Goal: Transaction & Acquisition: Purchase product/service

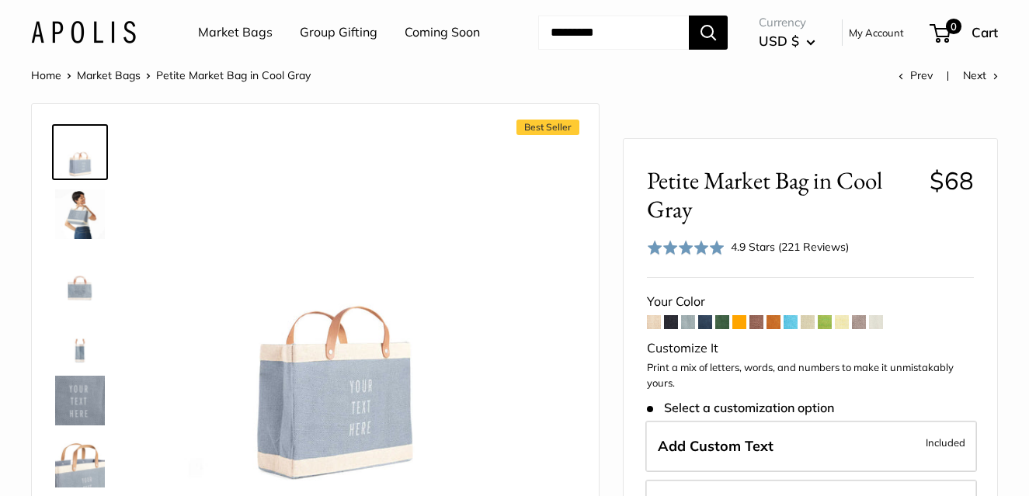
click at [604, 50] on input "Search..." at bounding box center [613, 33] width 151 height 34
type input "*****"
click at [689, 16] on button "Search" at bounding box center [708, 33] width 39 height 34
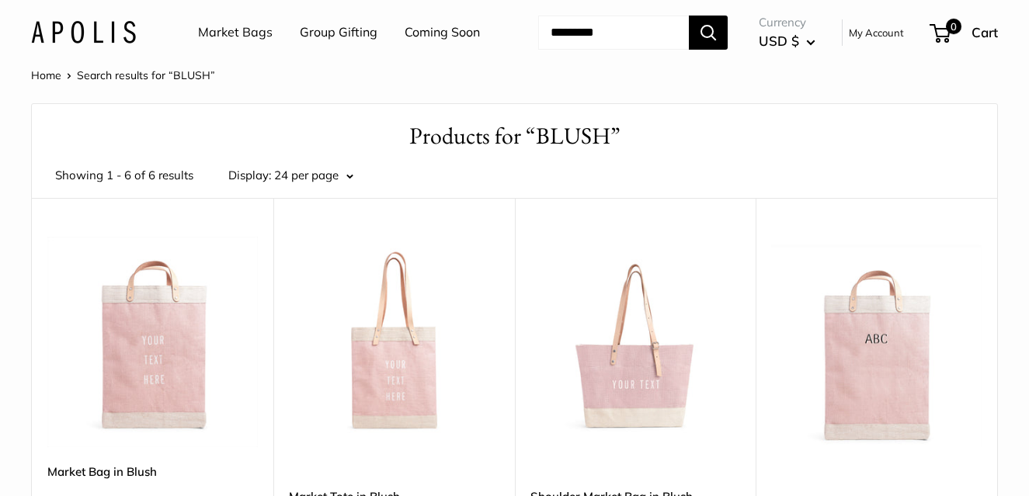
click at [0, 0] on img at bounding box center [0, 0] width 0 height 0
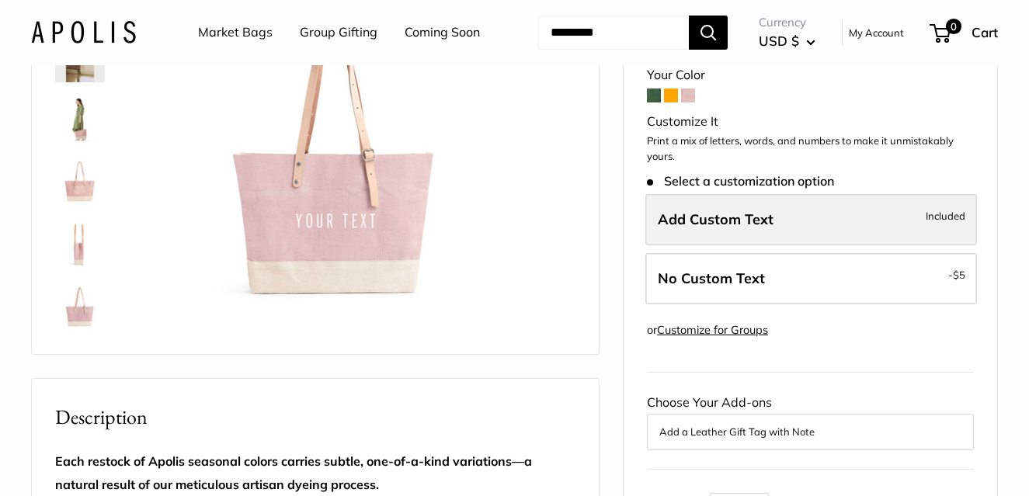
scroll to position [158, 0]
click at [736, 228] on span "Add Custom Text" at bounding box center [716, 219] width 116 height 18
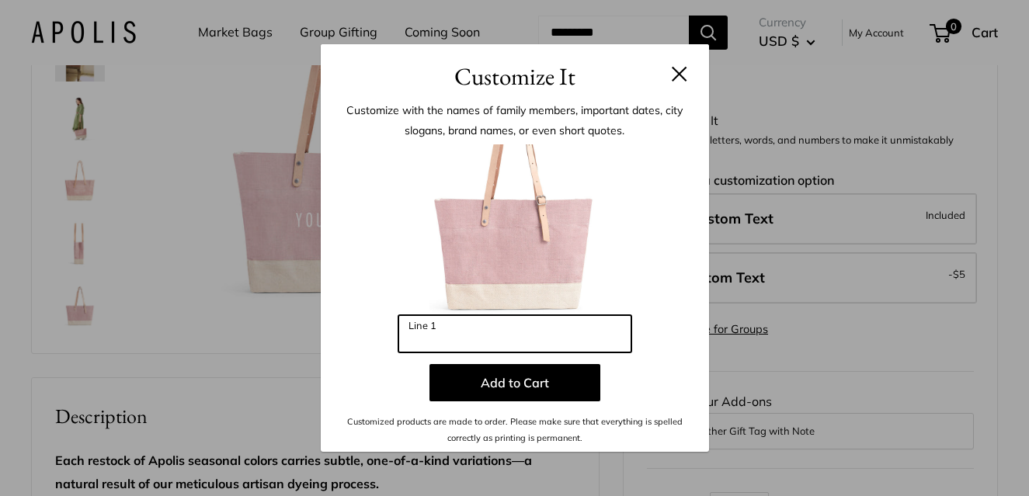
click at [572, 339] on input "Line 1" at bounding box center [514, 333] width 233 height 37
type input "*"
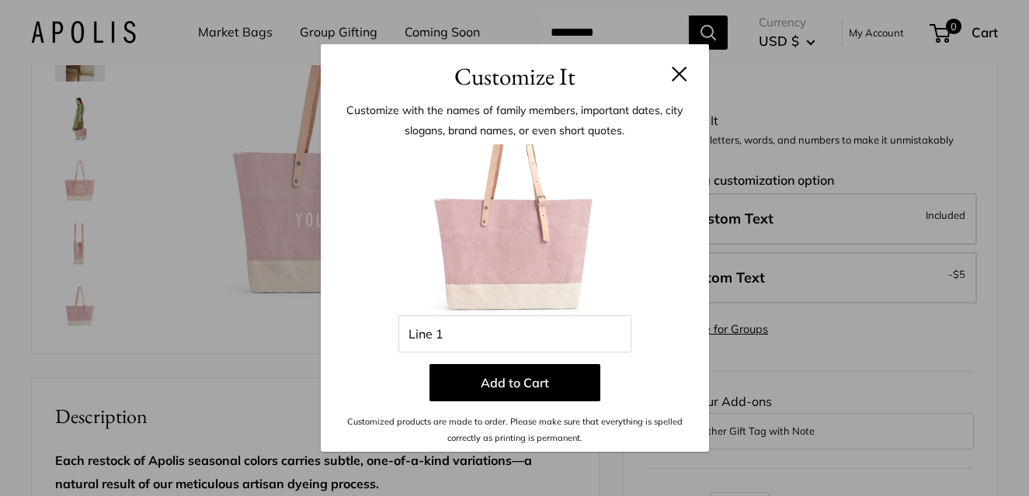
click at [672, 78] on button at bounding box center [680, 74] width 16 height 16
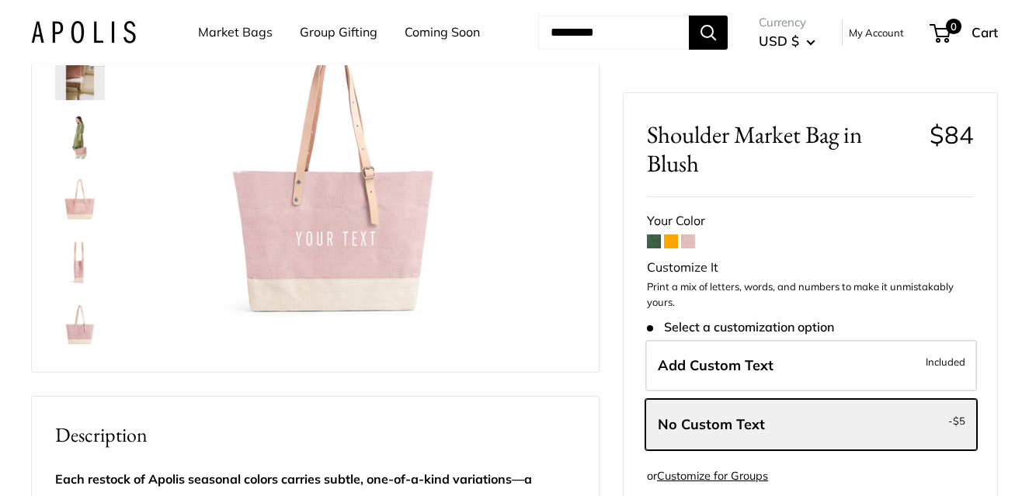
scroll to position [134, 0]
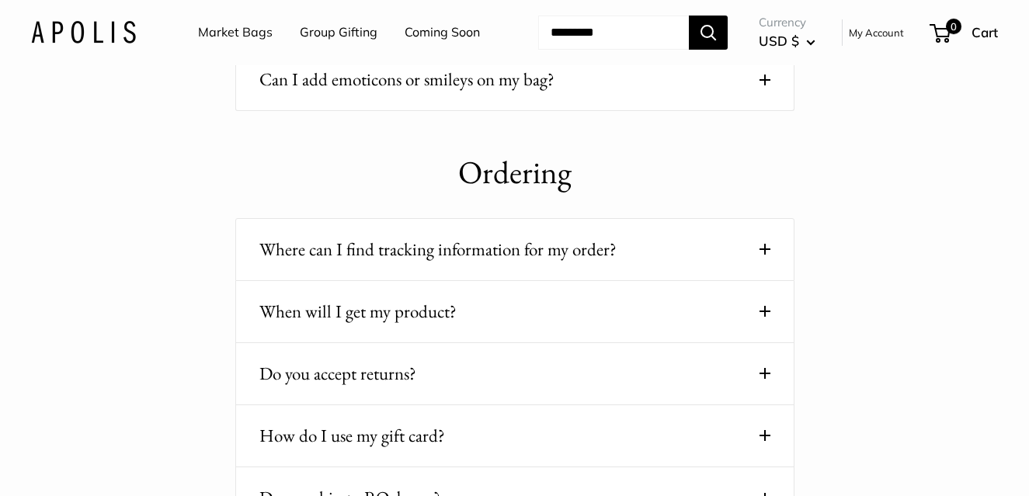
scroll to position [461, 0]
click at [627, 326] on button "When will I get my product?" at bounding box center [514, 311] width 511 height 30
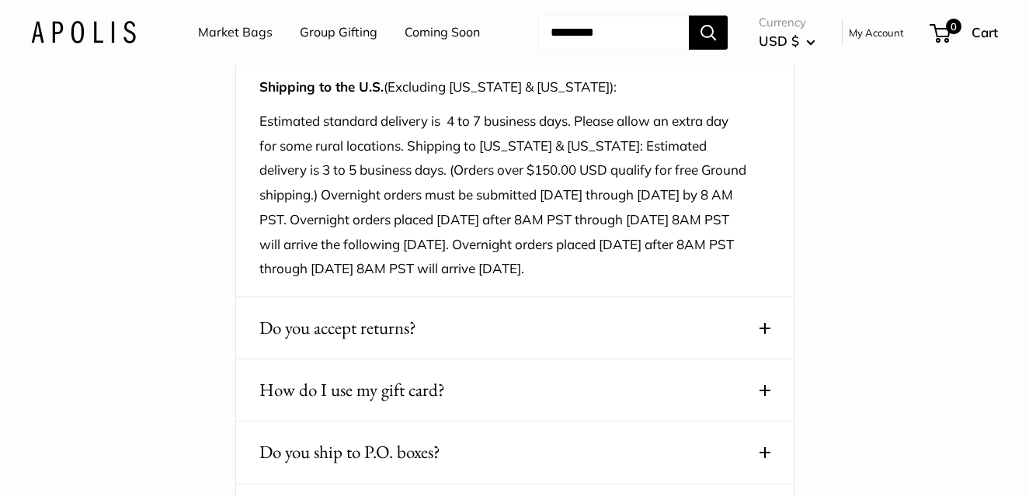
scroll to position [1015, 0]
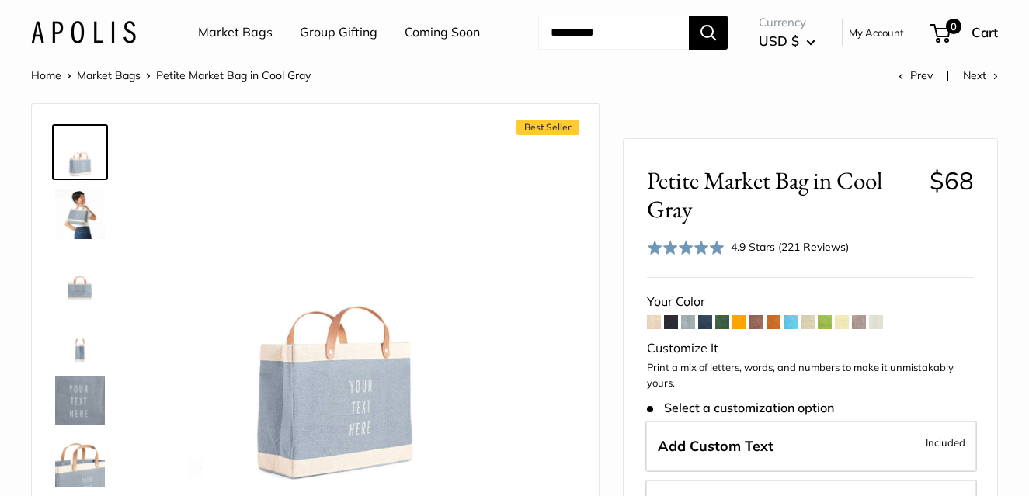
click at [579, 50] on input "Search..." at bounding box center [613, 33] width 151 height 34
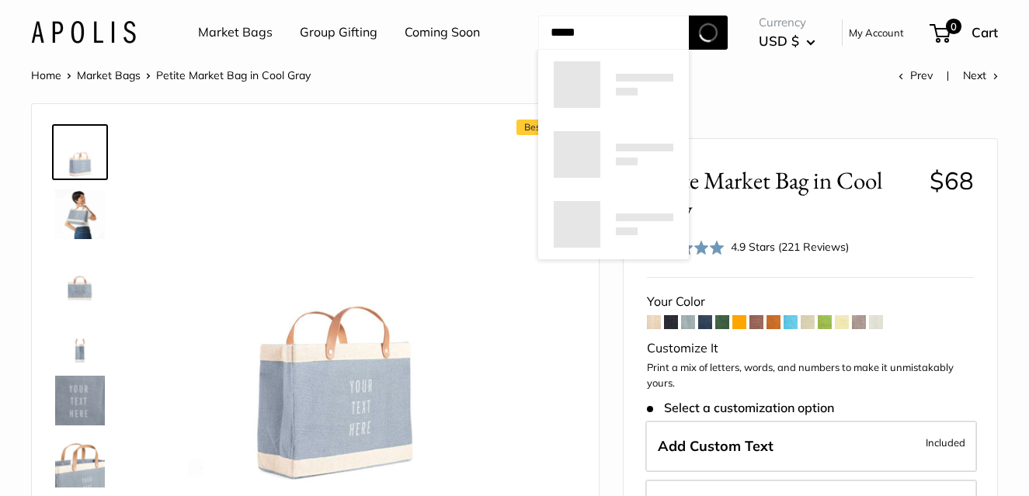
type input "*****"
click at [689, 16] on button "Search" at bounding box center [708, 33] width 39 height 34
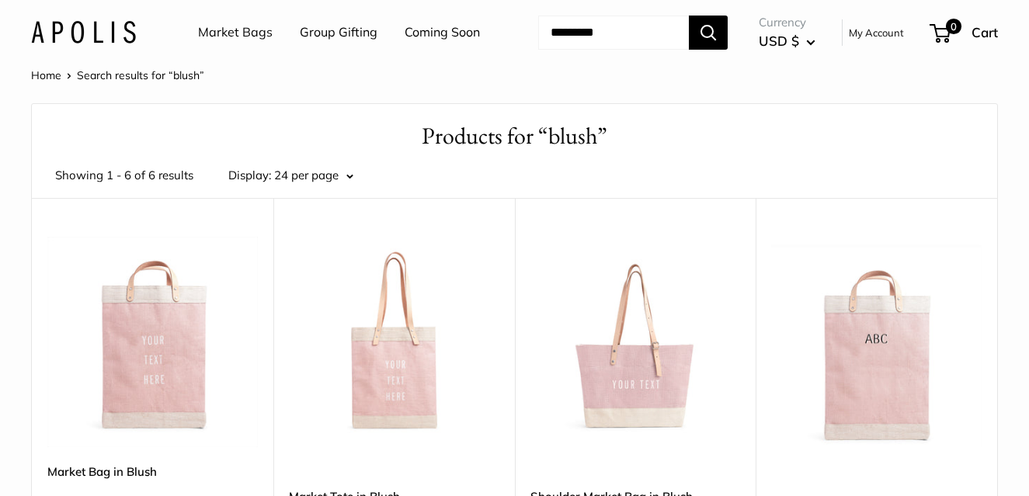
click at [0, 0] on img at bounding box center [0, 0] width 0 height 0
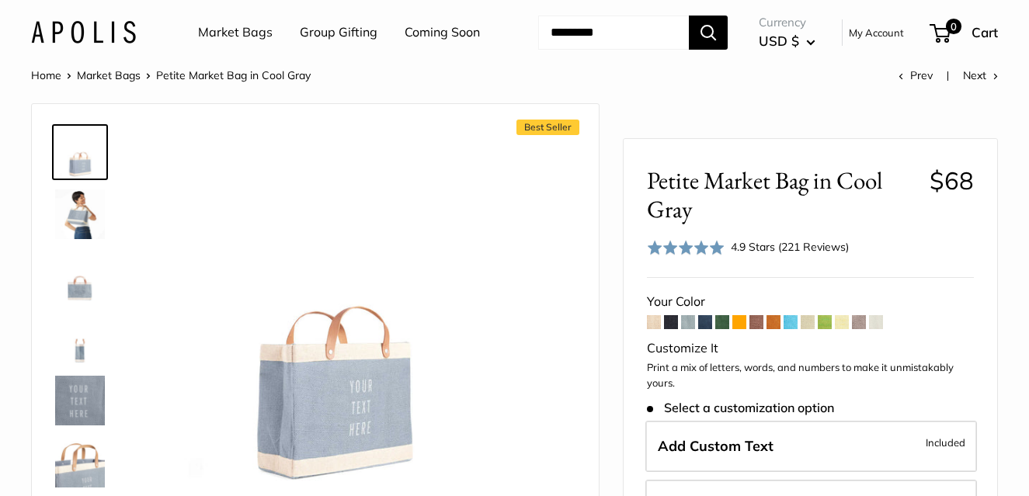
click at [613, 50] on input "Search..." at bounding box center [613, 33] width 151 height 34
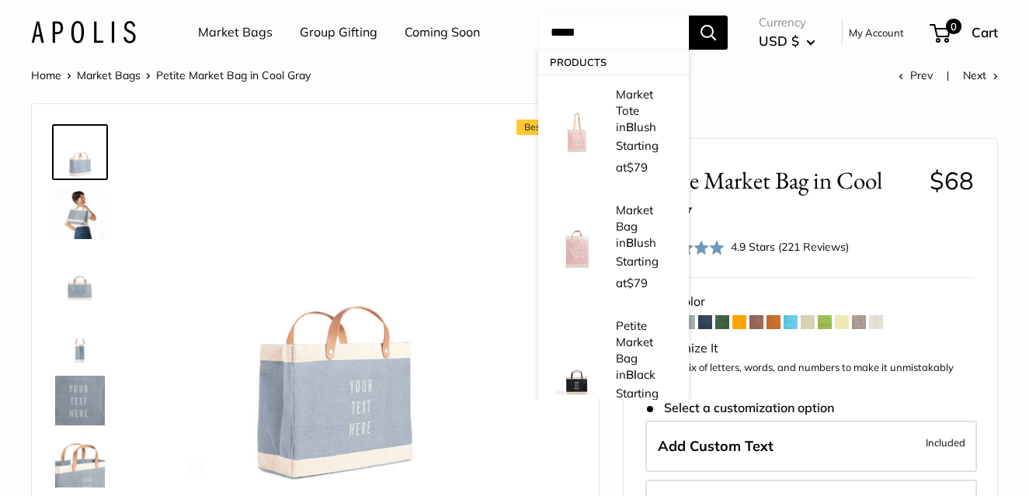
type input "*****"
click at [689, 16] on button "Search" at bounding box center [708, 33] width 39 height 34
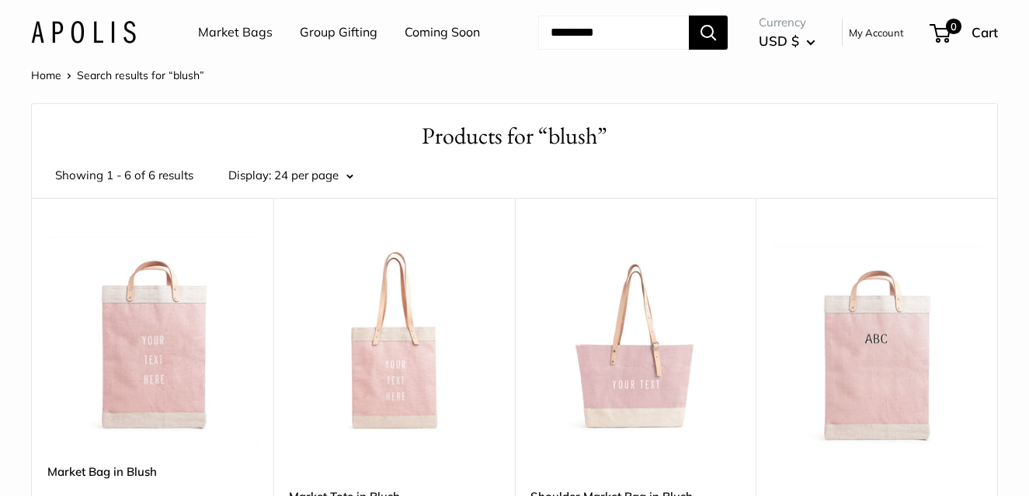
click at [0, 0] on img at bounding box center [0, 0] width 0 height 0
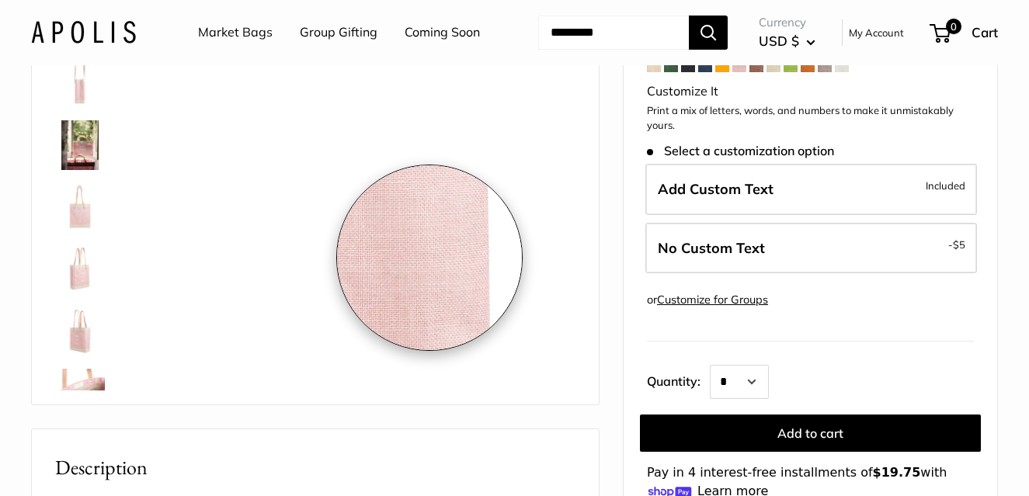
scroll to position [209, 0]
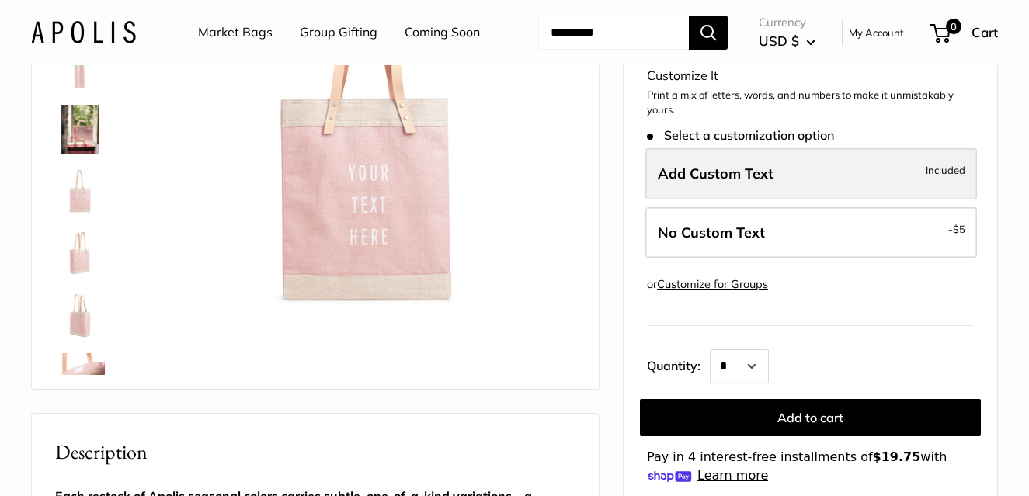
click at [713, 183] on span "Add Custom Text" at bounding box center [716, 174] width 116 height 18
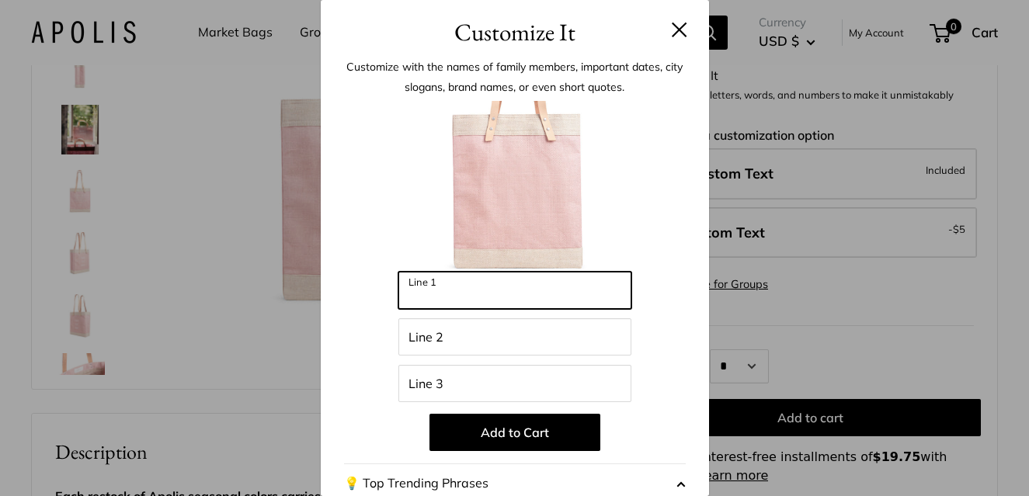
click at [511, 299] on input "Line 1" at bounding box center [514, 290] width 233 height 37
type input "*******"
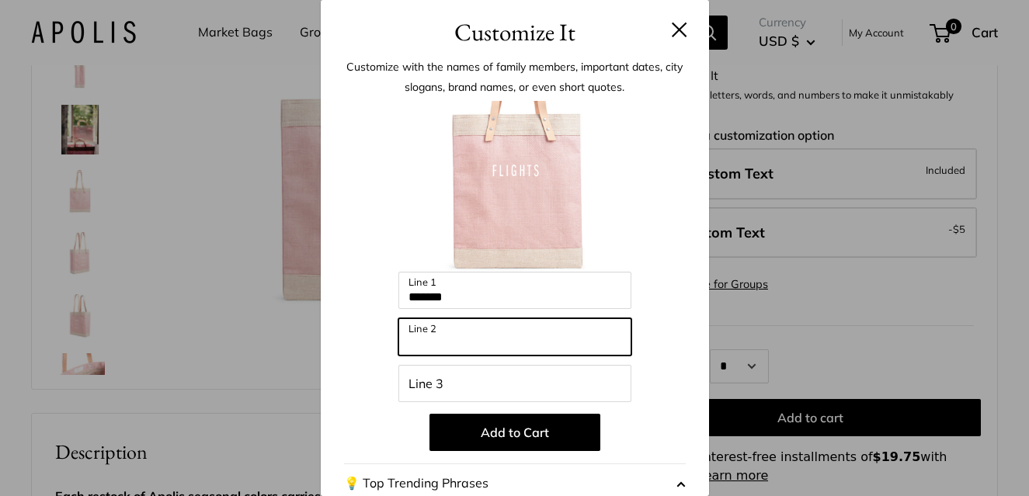
click at [455, 335] on input "Line 2" at bounding box center [514, 336] width 233 height 37
type input "**"
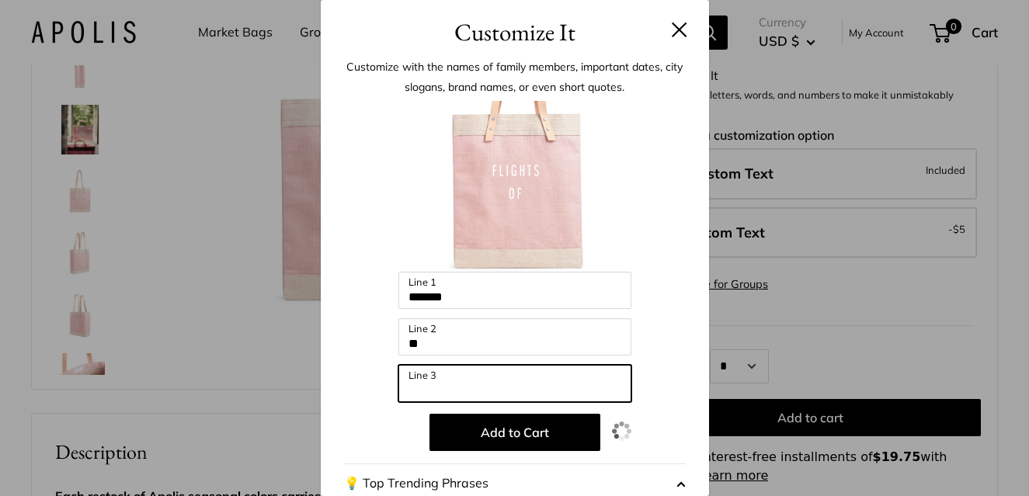
click at [445, 384] on input "Line 3" at bounding box center [514, 383] width 233 height 37
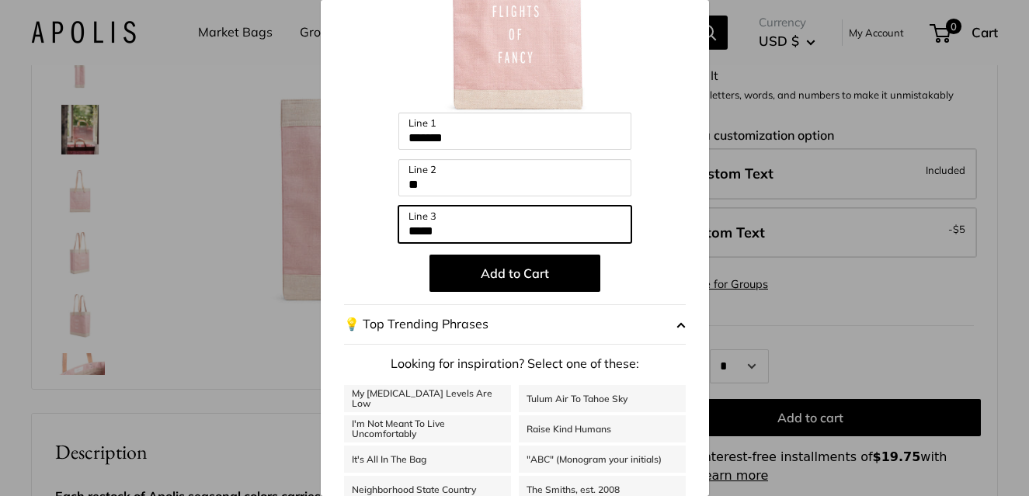
scroll to position [162, 0]
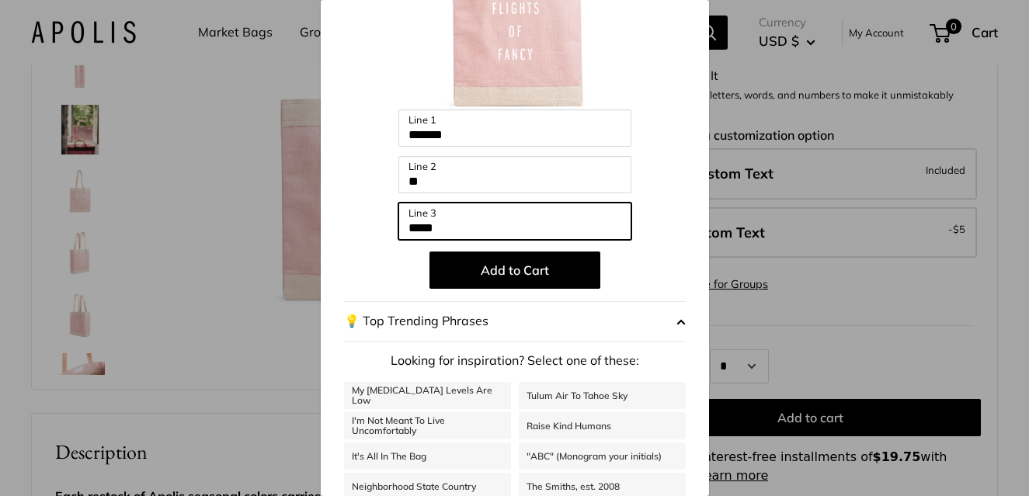
type input "*****"
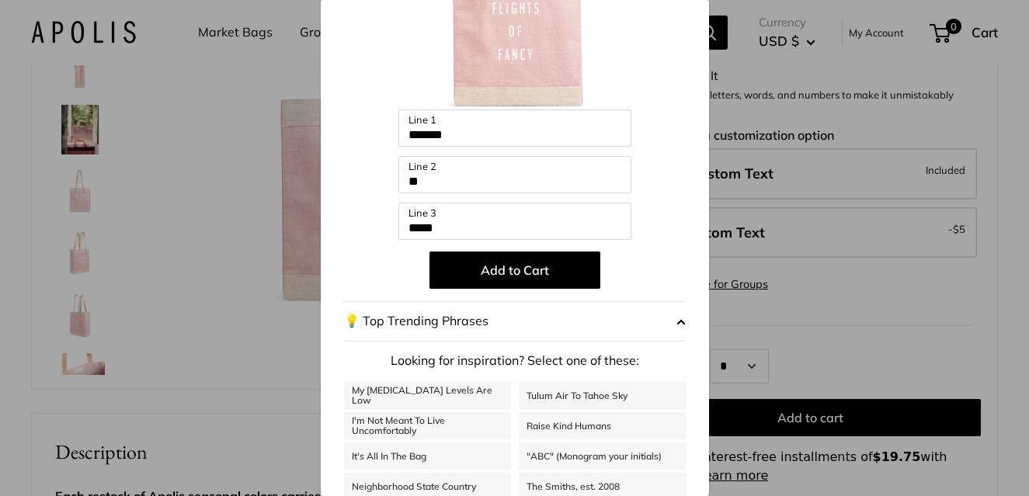
click at [677, 276] on p "Add to Cart" at bounding box center [515, 270] width 342 height 37
click at [566, 271] on button "Add to Cart" at bounding box center [514, 270] width 171 height 37
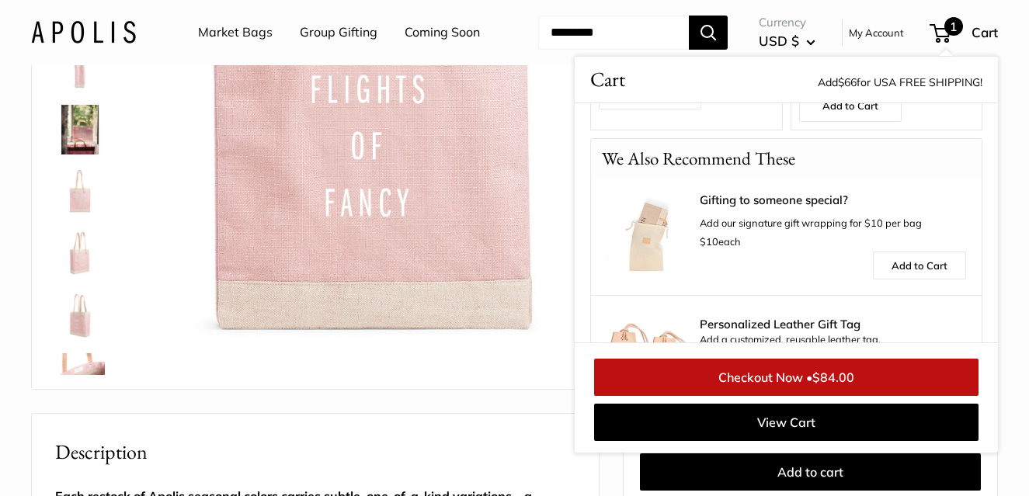
scroll to position [629, 0]
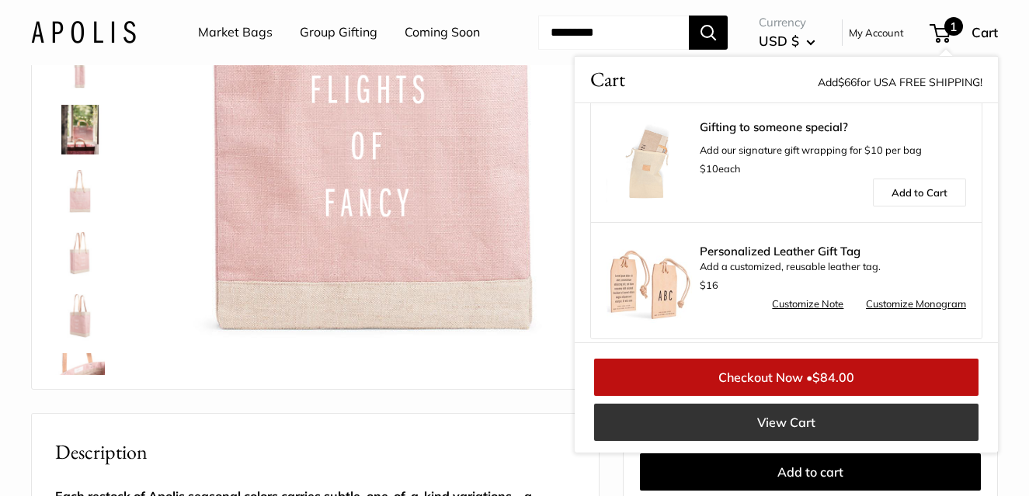
click at [792, 441] on link "View Cart" at bounding box center [786, 422] width 384 height 37
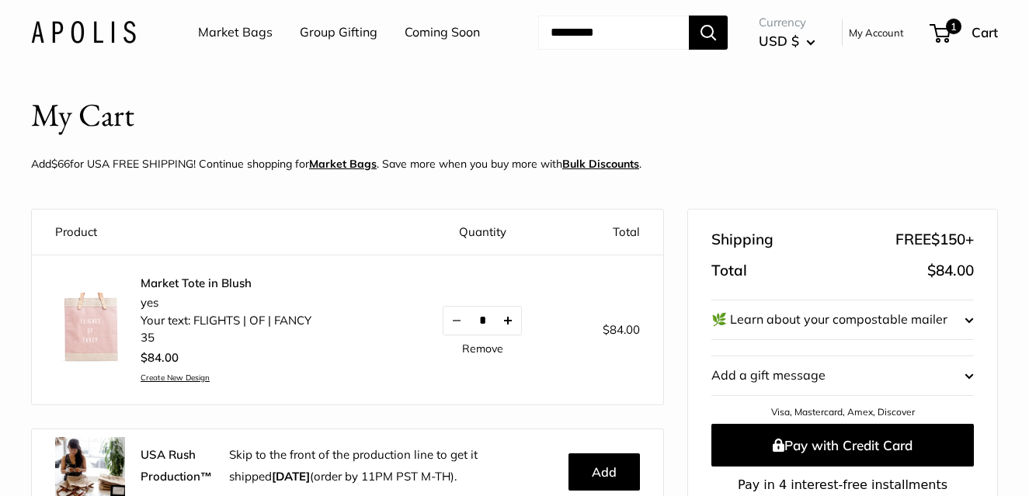
click at [511, 335] on button "Increase quantity by 1" at bounding box center [508, 321] width 26 height 28
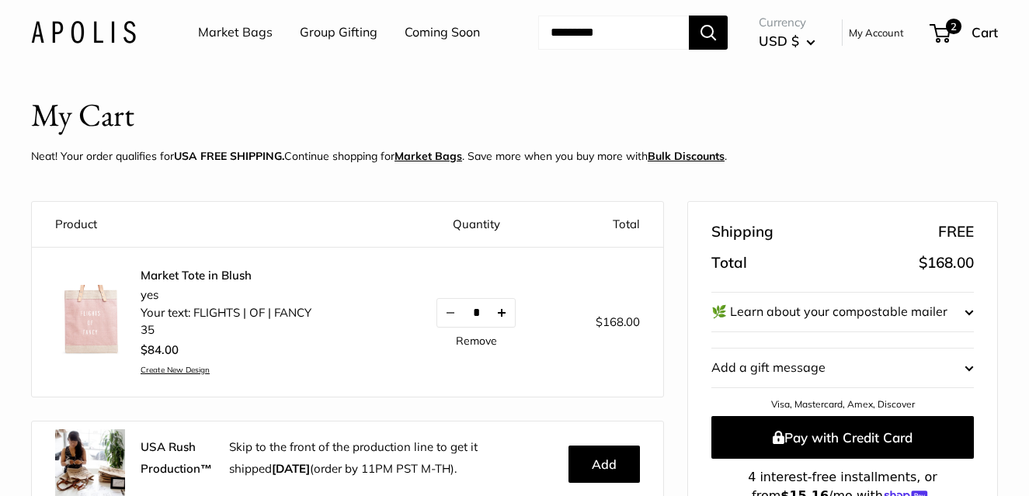
click at [505, 327] on button "Increase quantity by 1" at bounding box center [501, 313] width 26 height 28
click at [504, 327] on button "Increase quantity by 1" at bounding box center [501, 313] width 26 height 28
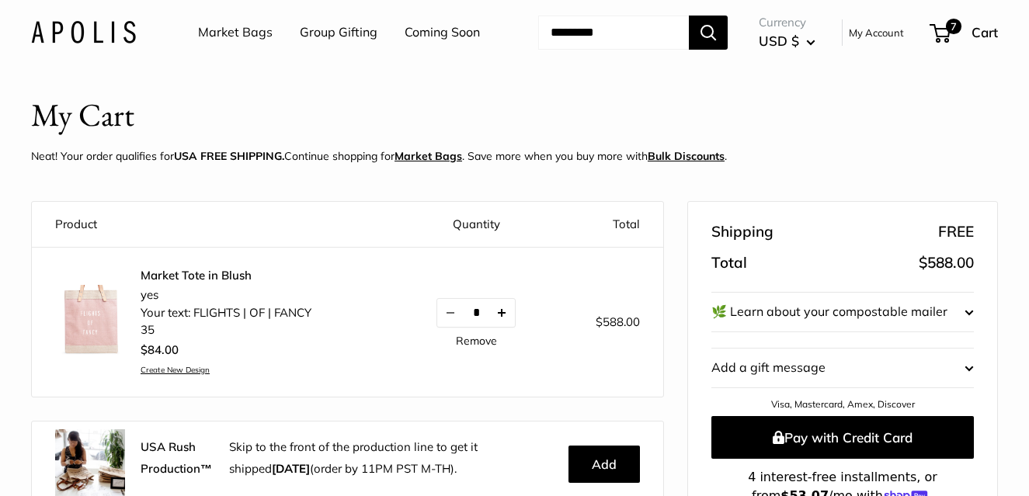
click at [505, 327] on button "Increase quantity by 1" at bounding box center [501, 313] width 26 height 28
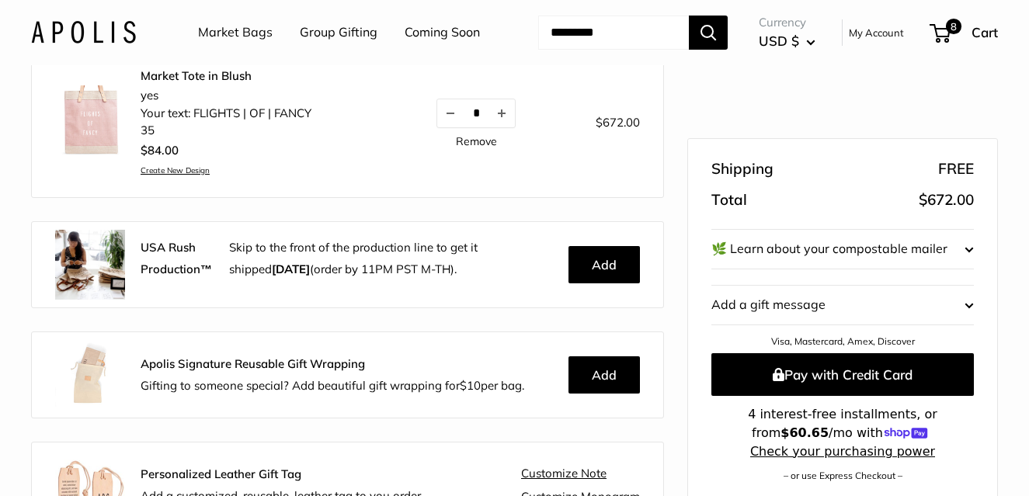
scroll to position [202, 0]
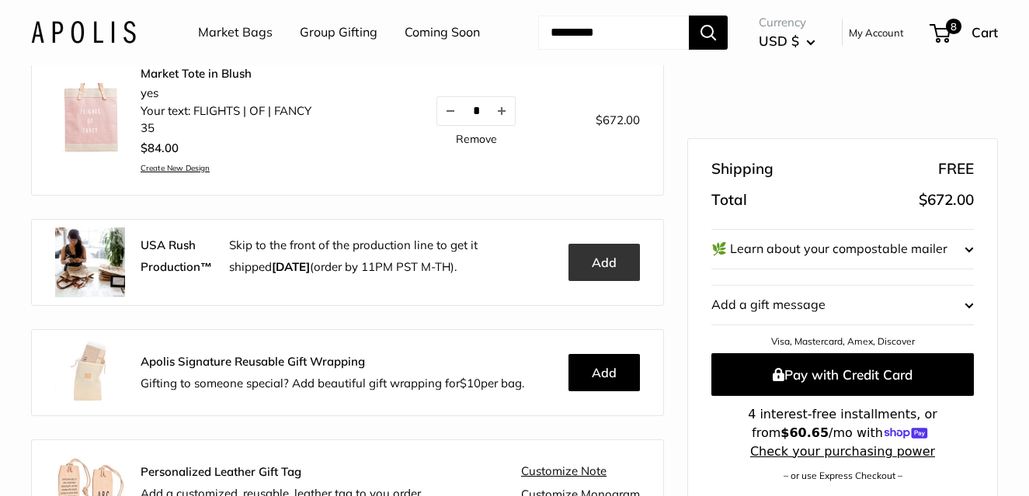
click at [608, 281] on button "Add" at bounding box center [603, 262] width 71 height 37
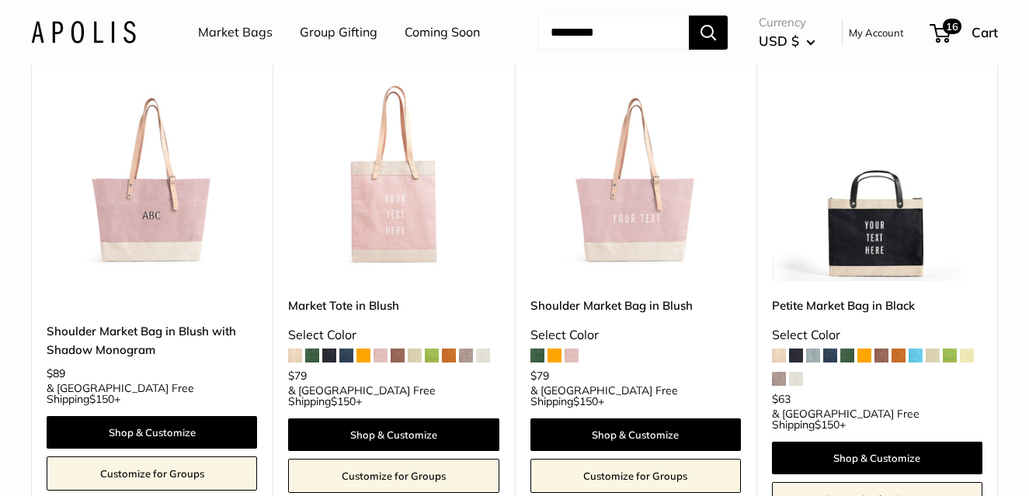
scroll to position [1530, 0]
